Goal: Communication & Community: Answer question/provide support

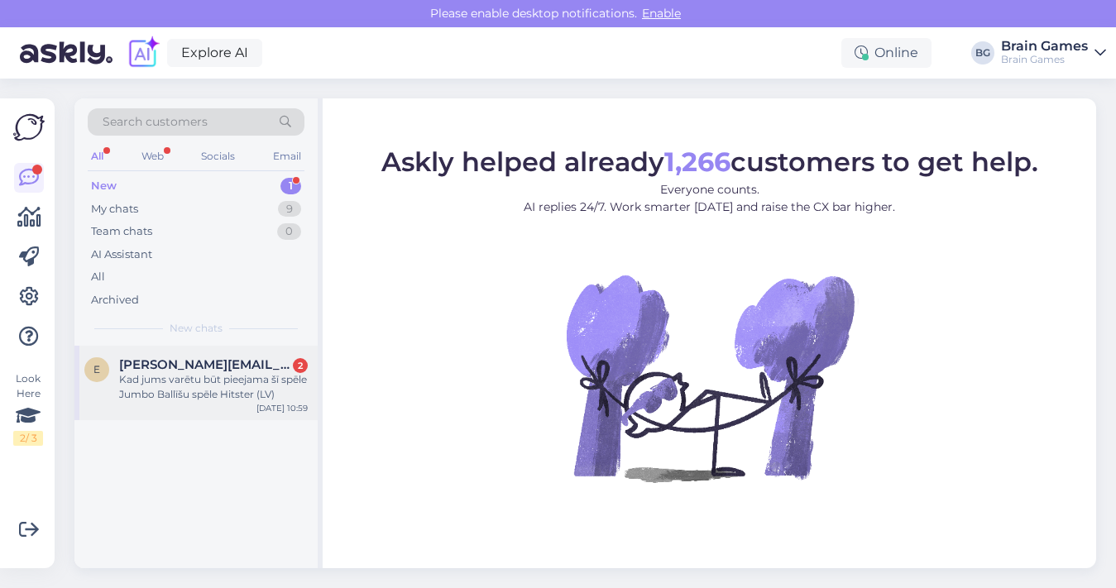
click at [224, 380] on div "Kad jums varētu būt pieejama šī spēle Jumbo Ballīšu spēle Hitster (LV)" at bounding box center [213, 387] width 189 height 30
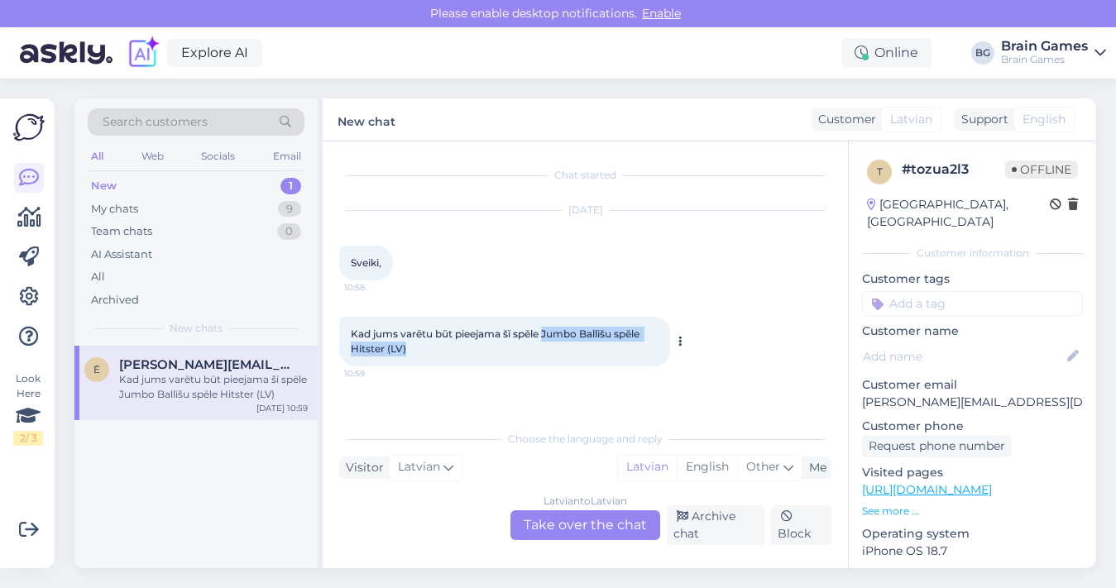
drag, startPoint x: 546, startPoint y: 336, endPoint x: 597, endPoint y: 346, distance: 51.4
click at [597, 346] on div "Kad jums varētu būt pieejama šī spēle Jumbo Ballīšu spēle Hitster (LV) 10:59" at bounding box center [504, 342] width 331 height 50
copy span "[PERSON_NAME] spēle Hitster (LV)"
click at [539, 359] on div "Kad jums varētu būt pieejama šī spēle Jumbo Ballīšu spēle Hitster (LV) 10:59" at bounding box center [504, 342] width 331 height 50
click at [582, 530] on div "Latvian to Latvian Take over the chat" at bounding box center [586, 526] width 150 height 30
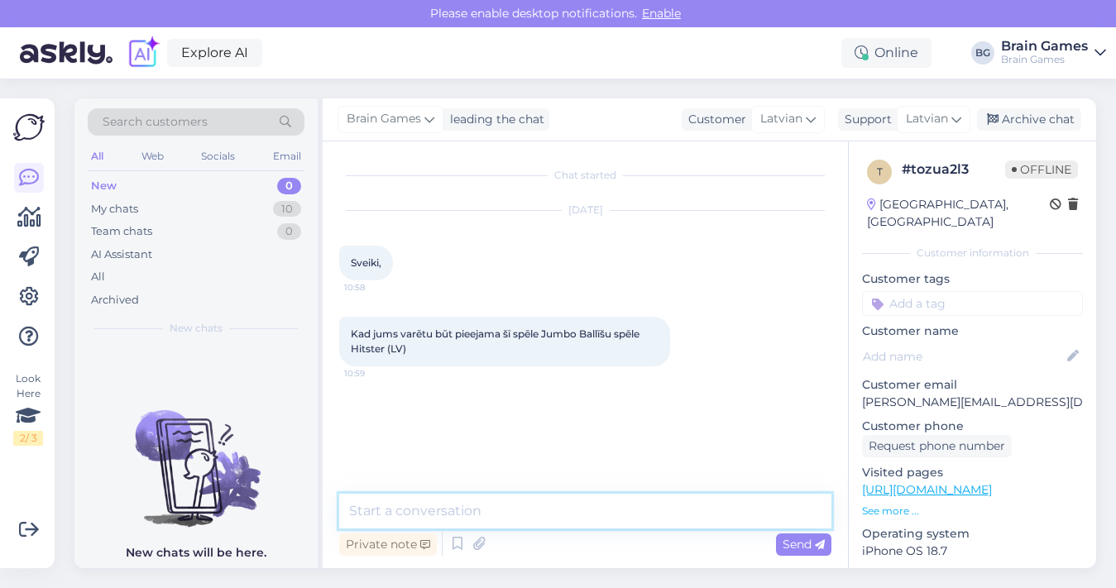
click at [767, 512] on textarea at bounding box center [585, 511] width 492 height 35
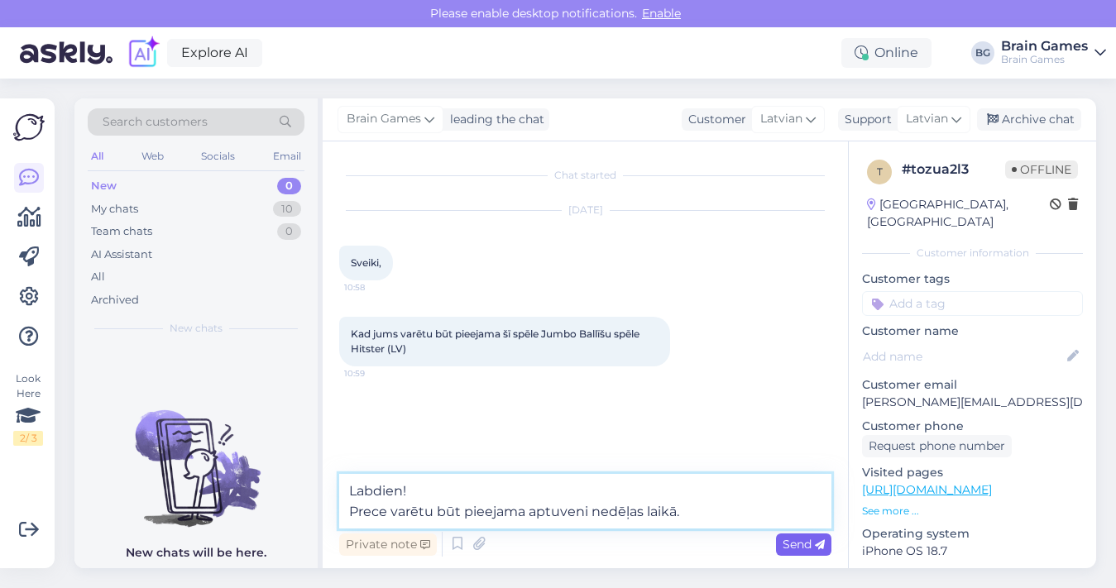
type textarea "Labdien! Prece varētu būt pieejama aptuveni nedēļas laikā."
click at [798, 546] on span "Send" at bounding box center [804, 544] width 42 height 15
